Goal: Information Seeking & Learning: Understand process/instructions

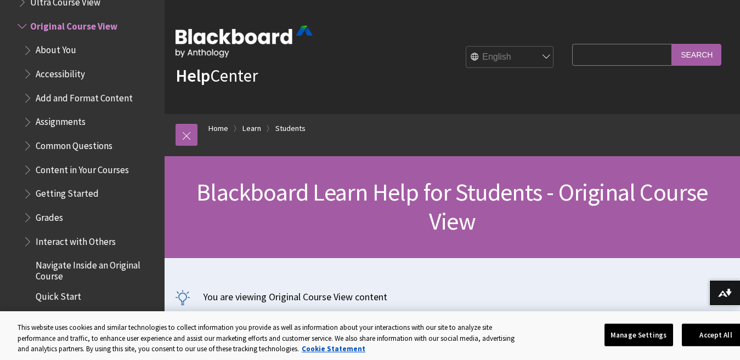
click at [63, 120] on span "Assignments" at bounding box center [61, 120] width 50 height 15
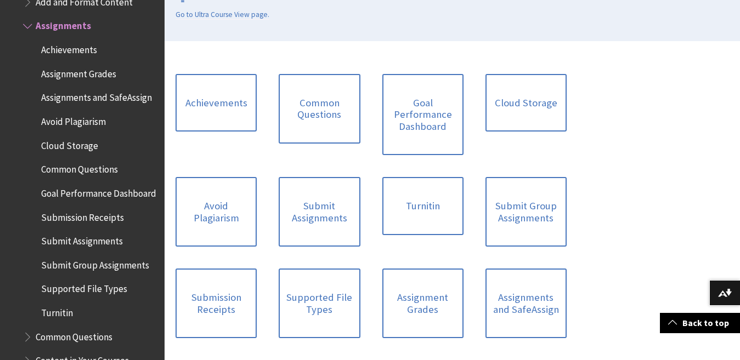
scroll to position [329, 0]
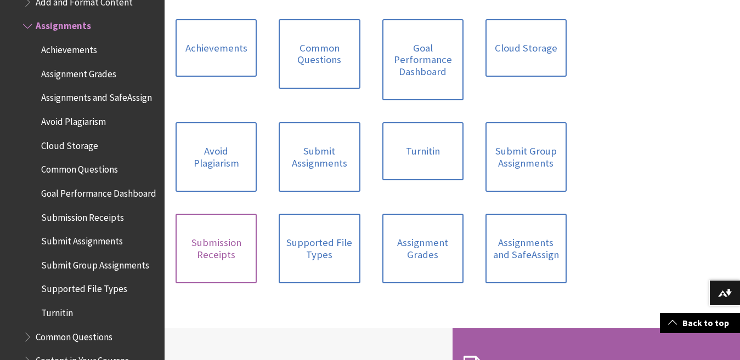
click at [222, 243] on link "Submission Receipts" at bounding box center [215, 249] width 81 height 70
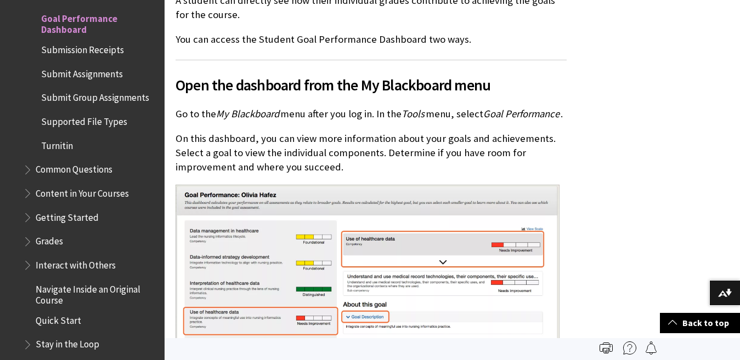
scroll to position [219, 0]
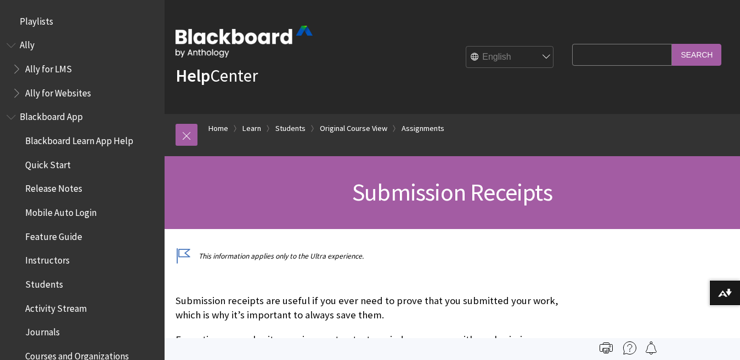
scroll to position [1597, 0]
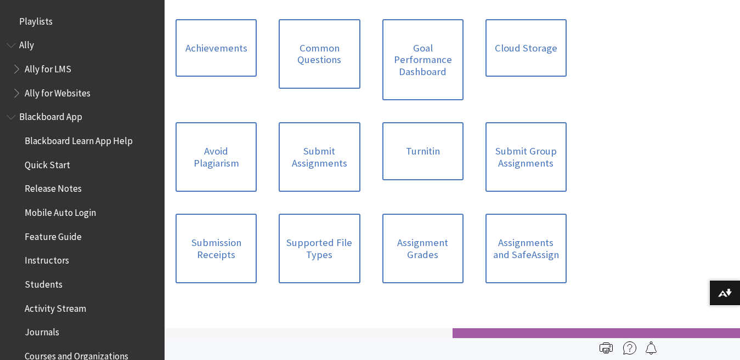
scroll to position [1391, 0]
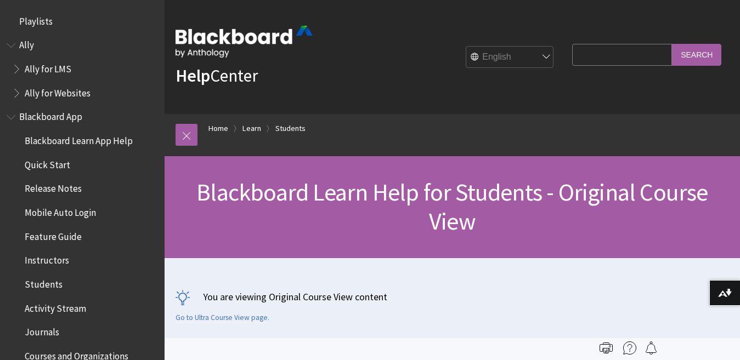
scroll to position [1295, 0]
